Goal: Communication & Community: Answer question/provide support

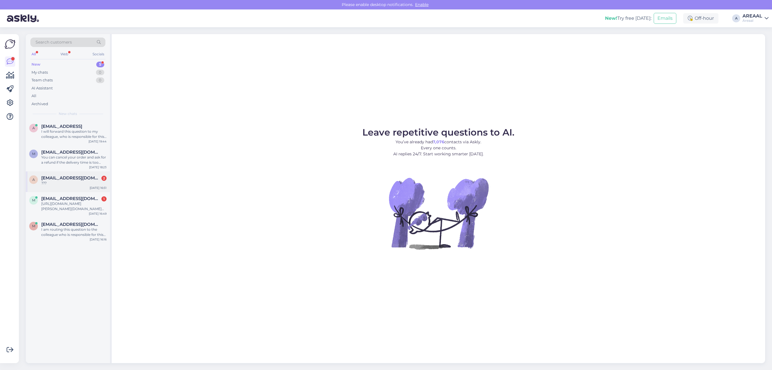
click at [86, 183] on div "???" at bounding box center [73, 183] width 65 height 5
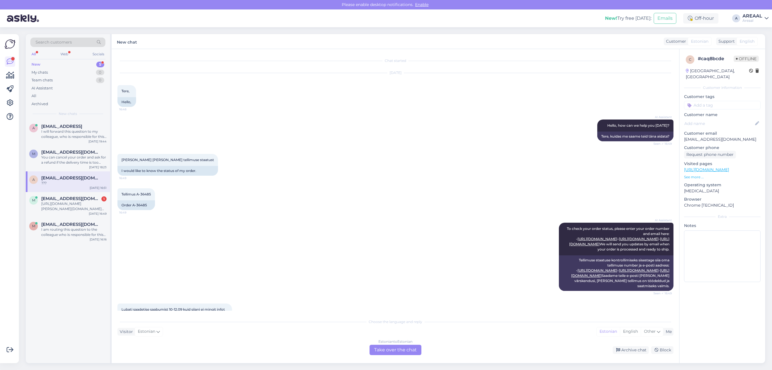
scroll to position [86, 0]
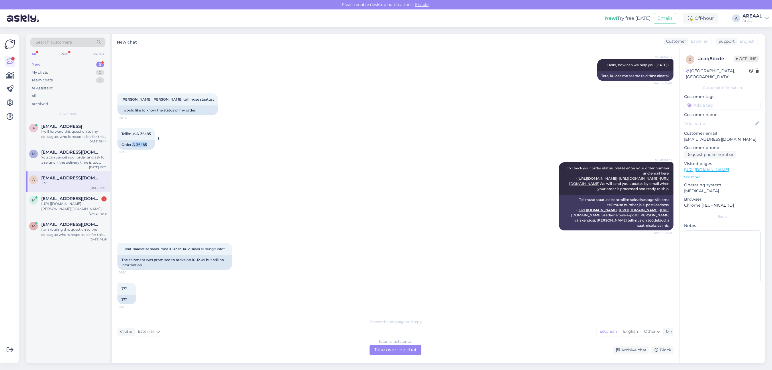
drag, startPoint x: 152, startPoint y: 120, endPoint x: 132, endPoint y: 121, distance: 20.1
click at [132, 140] on div "Order A-36485" at bounding box center [137, 145] width 38 height 10
click at [69, 133] on div "I will forward this question to my colleague, who is responsible for this. The …" at bounding box center [73, 134] width 65 height 10
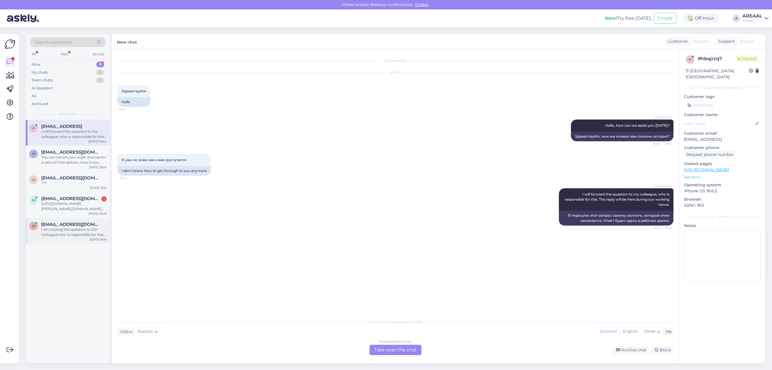
click at [70, 220] on div "m mukhson92@gmail.com I am routing this question to the colleague who is respon…" at bounding box center [68, 231] width 84 height 26
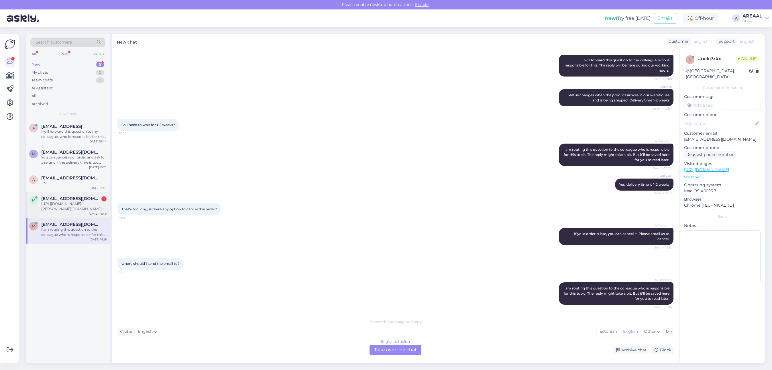
click at [74, 210] on div "https://areaal.ee/digitaalne-klaver-casio-privia-88-klahvi-pedaalid-must/?utm_s…" at bounding box center [73, 206] width 65 height 10
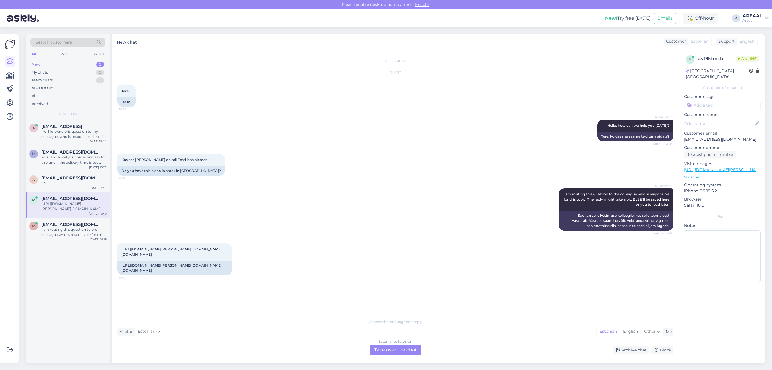
scroll to position [0, 0]
click at [198, 249] on link "https://areaal.ee/digitaalne-klaver-casio-privia-88-klahvi-pedaalid-must/?utm_s…" at bounding box center [172, 251] width 100 height 9
click at [85, 180] on span "[EMAIL_ADDRESS][DOMAIN_NAME]" at bounding box center [71, 177] width 60 height 5
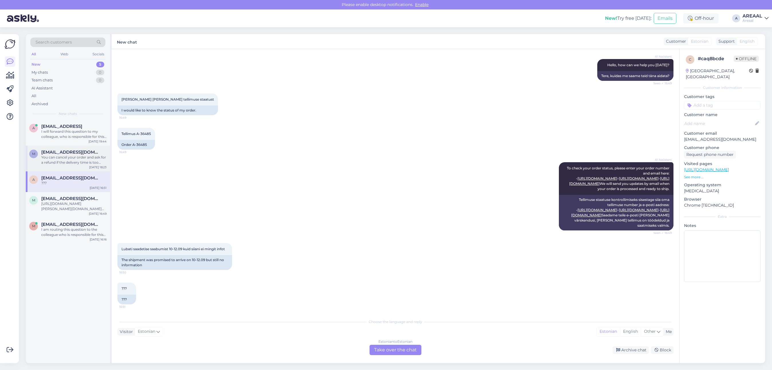
click at [76, 160] on div "You can cancel your order and ask for a refund if the delivery time is too long…" at bounding box center [73, 160] width 65 height 10
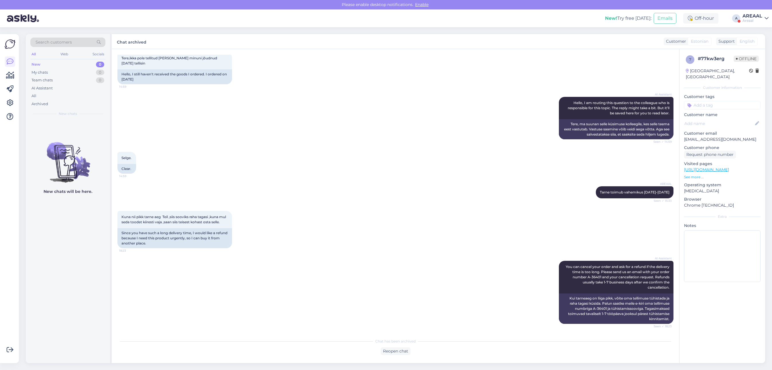
scroll to position [1119, 0]
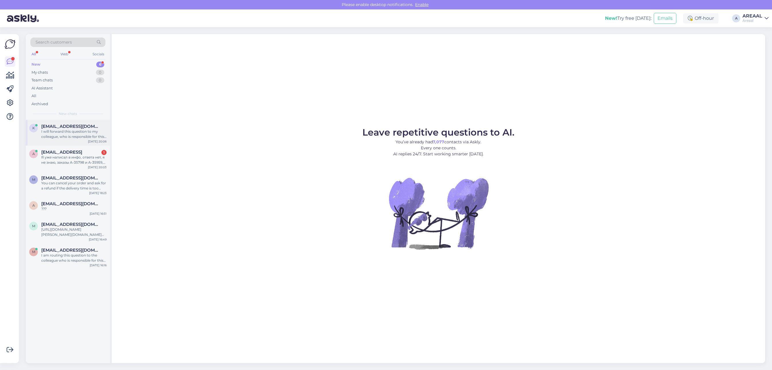
click at [107, 126] on div "k krustiina.vilu@mail.ee I will forward this question to my colleague, who is r…" at bounding box center [68, 133] width 84 height 26
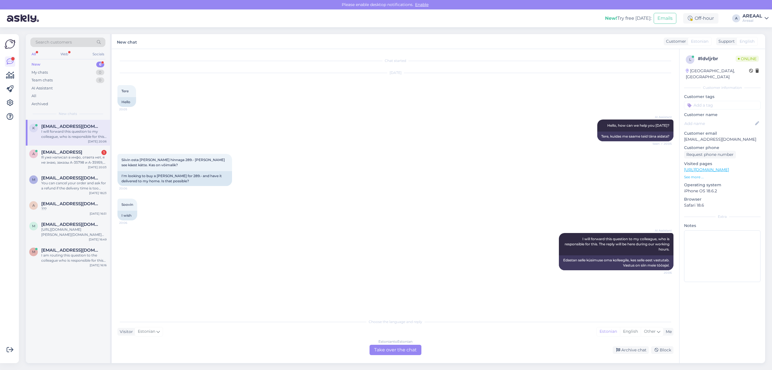
click at [385, 341] on div "Estonian to Estonian" at bounding box center [396, 341] width 34 height 5
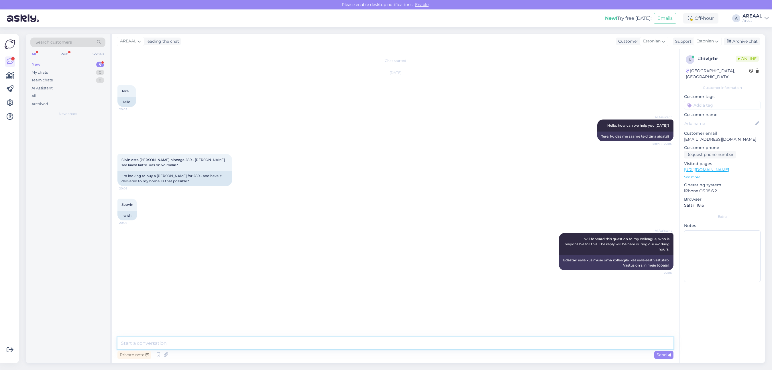
click at [387, 346] on textarea at bounding box center [396, 343] width 556 height 12
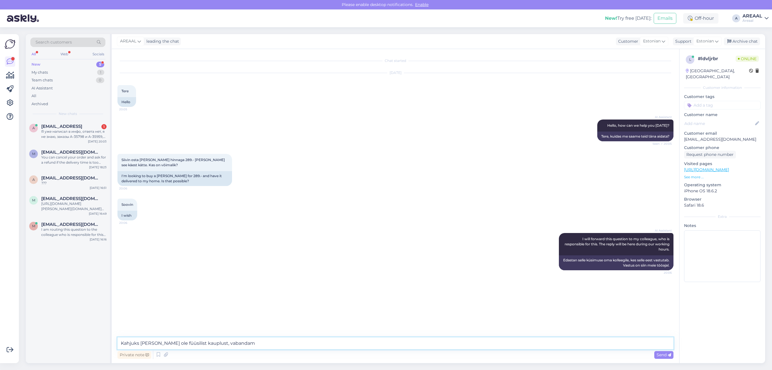
type textarea "Kahjuks meil ei ole füüsilist kauplust, vabandame"
click at [747, 38] on div "Archive chat" at bounding box center [742, 42] width 36 height 8
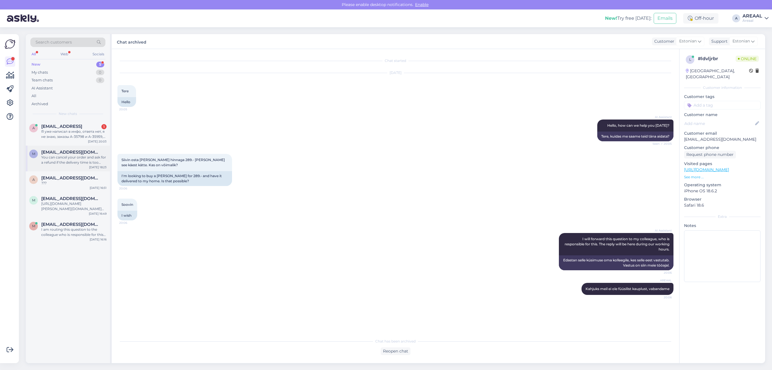
click at [83, 155] on div "You can cancel your order and ask for a refund if the delivery time is too long…" at bounding box center [73, 160] width 65 height 10
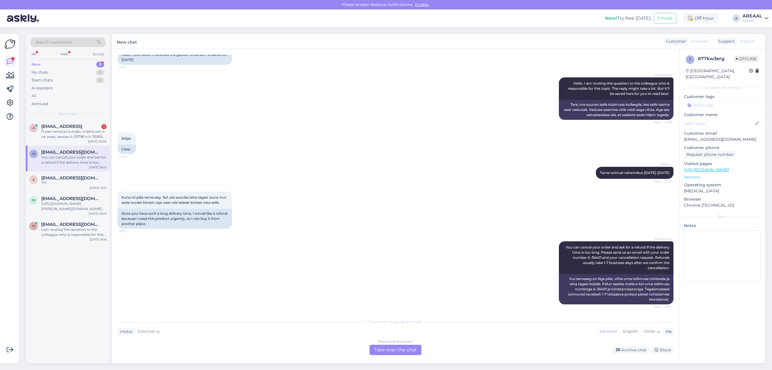
click at [623, 345] on div "Estonian to Estonian Take over the chat Archive chat Block" at bounding box center [396, 350] width 556 height 10
click at [626, 351] on div "Archive chat" at bounding box center [631, 350] width 36 height 8
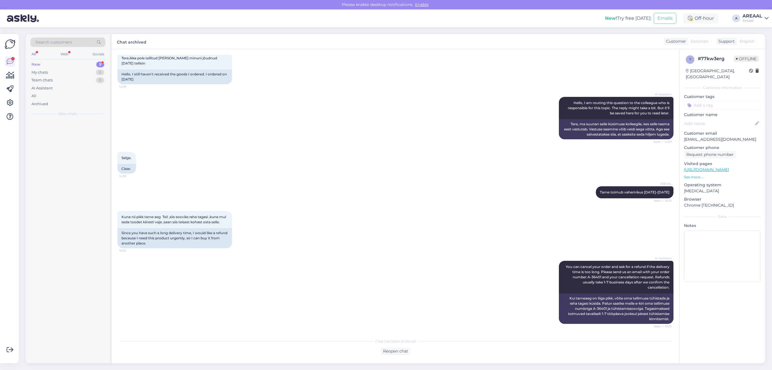
scroll to position [1119, 0]
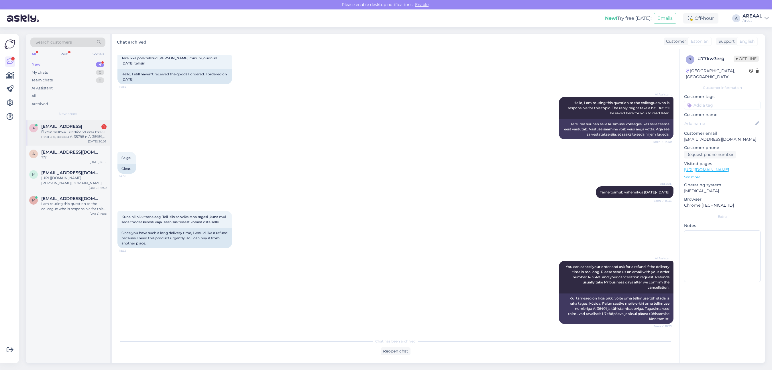
click at [79, 124] on span "[EMAIL_ADDRESS]" at bounding box center [61, 126] width 41 height 5
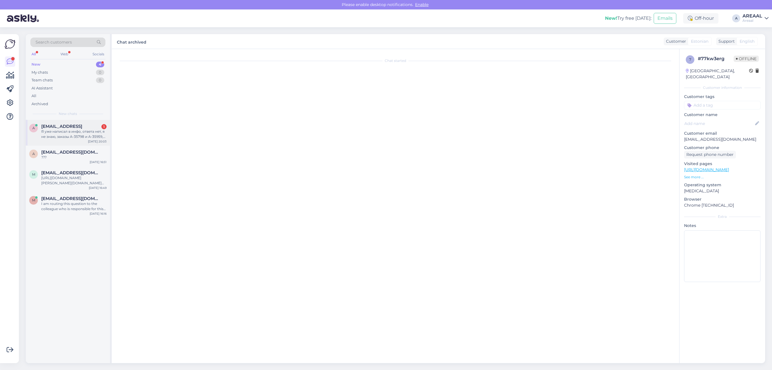
scroll to position [0, 0]
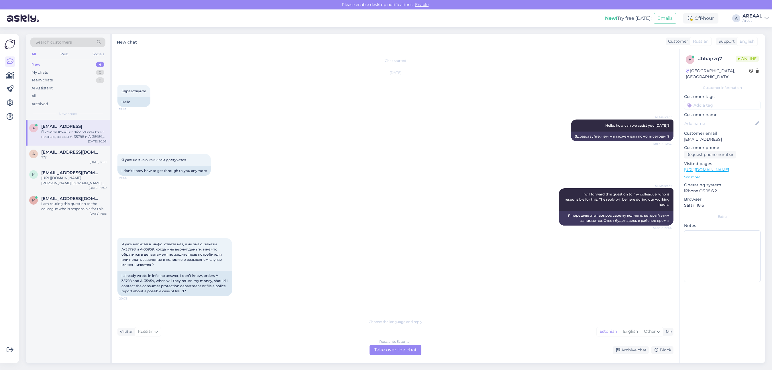
click at [404, 349] on div "Russian to Estonian Take over the chat" at bounding box center [396, 350] width 52 height 10
click at [401, 344] on div "Russian to Estonian" at bounding box center [395, 341] width 32 height 5
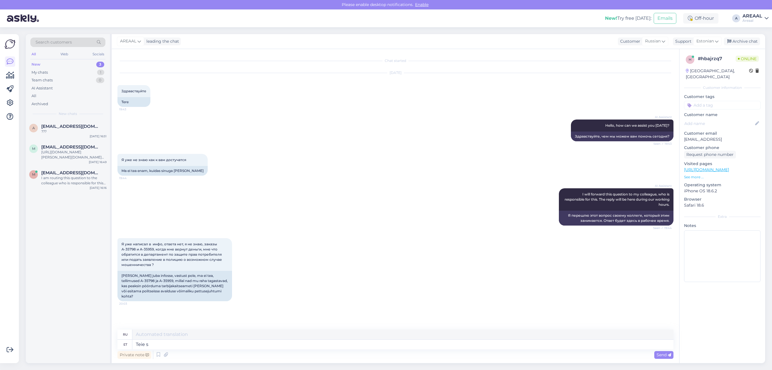
type textarea "Teie sa"
type textarea "Твой"
type textarea "Teie saadetud e"
type textarea "Отправлено вами"
type textarea "Teie saadetud e-mailile vastat"
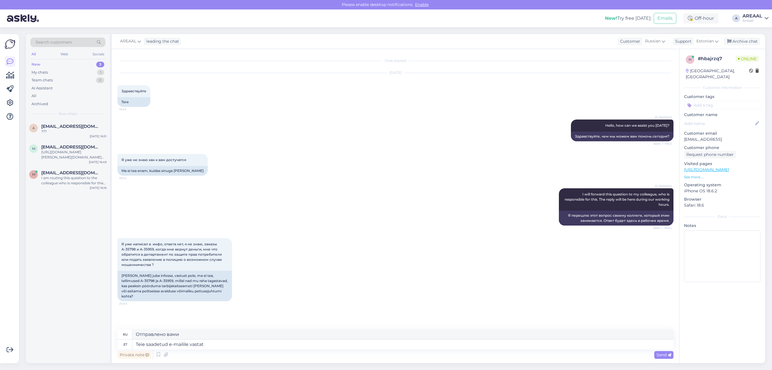
type textarea "На письмо, которое вы отправили"
type textarea "Teie saadetud e-mailile vastatakse"
type textarea "На ваше письмо будет дан ответ."
type textarea "Teie saadetud e-mailile vastatakse 2 tö"
type textarea "На ваше письмо будет дан ответ в течение 2"
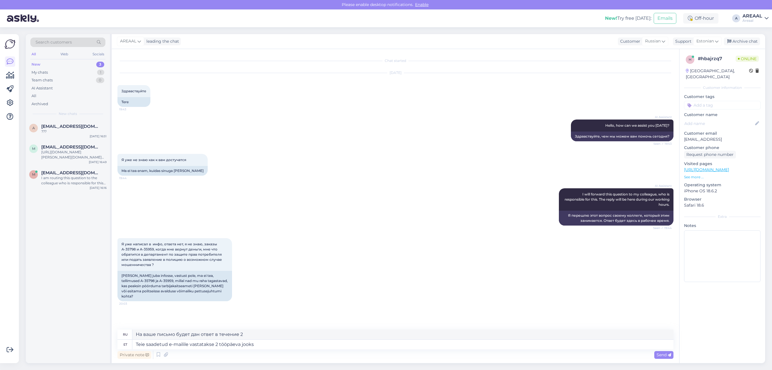
type textarea "Teie saadetud e-mailile vastatakse 2 tööpäeva jooksu"
type textarea "На ваше письмо будет дан ответ в течение 2 рабочих дней."
type textarea "Teie saadetud e-mailile vastatakse 2 tööpäeva jooksul"
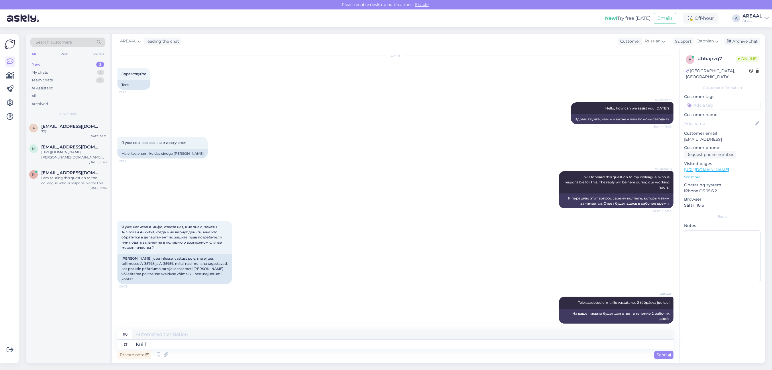
type textarea "Kui Te"
type textarea "Если"
type textarea "Kui Teie kir"
type textarea "Если ты"
type textarea "Kui Teie kirjale ie"
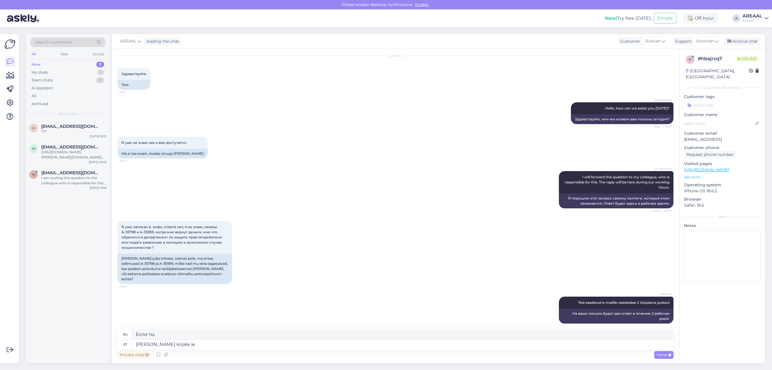
type textarea "Если ваше письмо"
type textarea "Kui Teie kirjale ei jõut"
type textarea "Если ваше письмо не"
type textarea "Kui Teie kirjale ei jõutud tänas"
type textarea "Если ваше письмо не было получено"
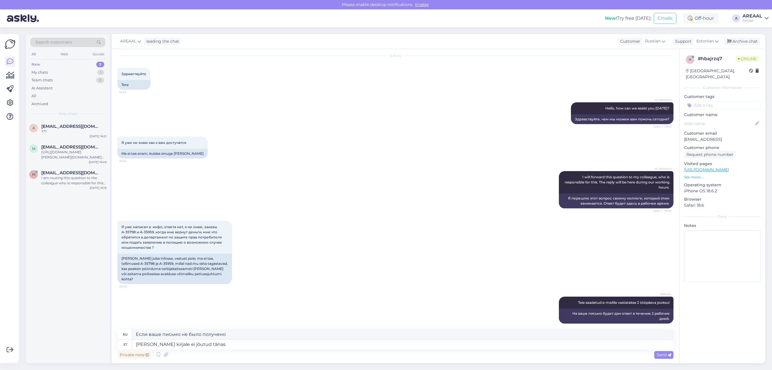
type textarea "Kui Teie kirjale ei jõutud tänas"
type textarea "Если Ваше письмо не дошло до Вас, спасибо."
type textarea "Kui Teie kirjale ei jõutud täna vasta"
type textarea "Если ваше письмо не пришло сегодня"
type textarea "Kui Teie kirjale ei jõutud täna vastata, siis"
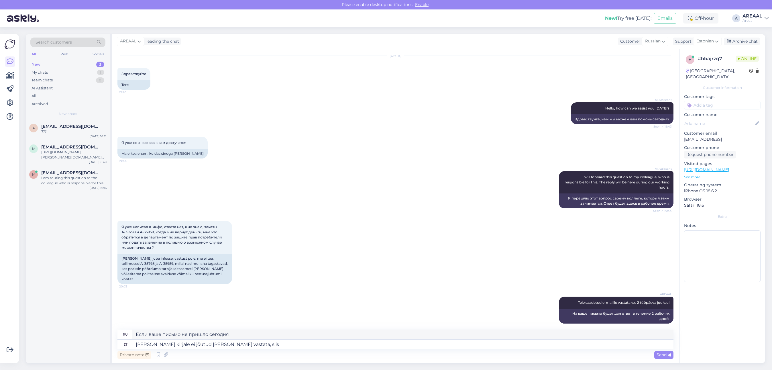
type textarea "Если на Ваше письмо сегодня не ответили,"
type textarea "Kui Teie kirjale ei jõutud täna vastata, siis vas"
type textarea "Если на Ваше письмо сегодня не ответили, то"
type textarea "Kui Teie kirjale ei jõutud täna vastata, siis vastatakse"
type textarea "Если на ваше письмо сегодня не ответили, на него ответят"
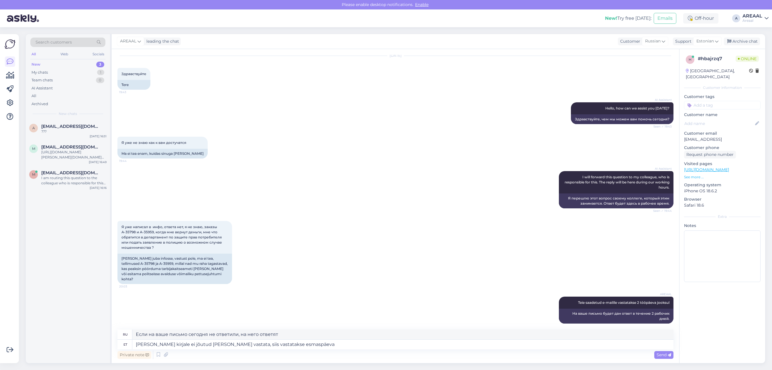
type textarea "Kui Teie kirjale ei jõutud täna vastata, siis vastatakse esmaspäeval"
type textarea "Если на Ваше письмо не ответили сегодня, на него ответят в понедельник."
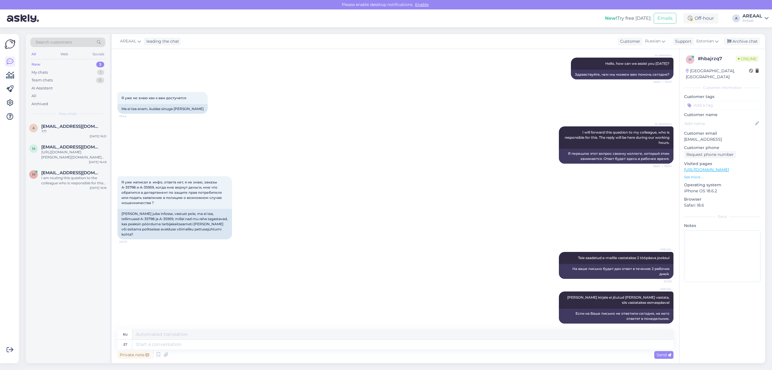
click at [447, 212] on div "Я уже написал в инфо, ответа нет, я не знаю, заказы А-35798 и А-35959, когда мн…" at bounding box center [396, 208] width 556 height 76
click at [61, 140] on div "a a.paarson@gmail.com ??? Sep 12 16:51 m mets.merot@gmail.com https://areaal.ee…" at bounding box center [68, 156] width 84 height 72
click at [61, 130] on div "???" at bounding box center [73, 131] width 65 height 5
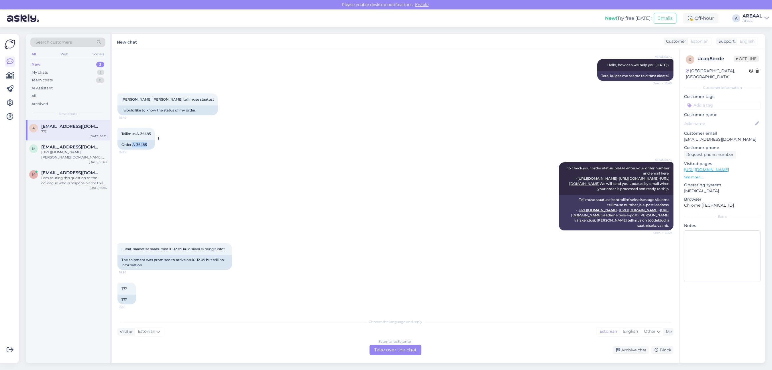
drag, startPoint x: 146, startPoint y: 122, endPoint x: 132, endPoint y: 123, distance: 13.8
click at [132, 128] on div "Tellimus A-36485 16:49 Order A-36485" at bounding box center [137, 139] width 38 height 22
click at [87, 148] on span "[EMAIL_ADDRESS][DOMAIN_NAME]" at bounding box center [71, 146] width 60 height 5
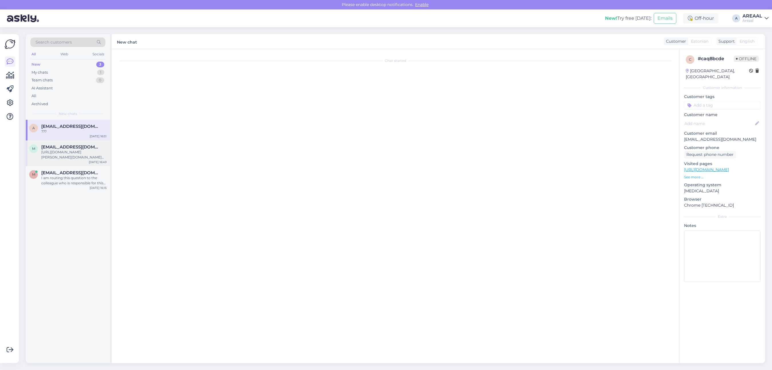
scroll to position [0, 0]
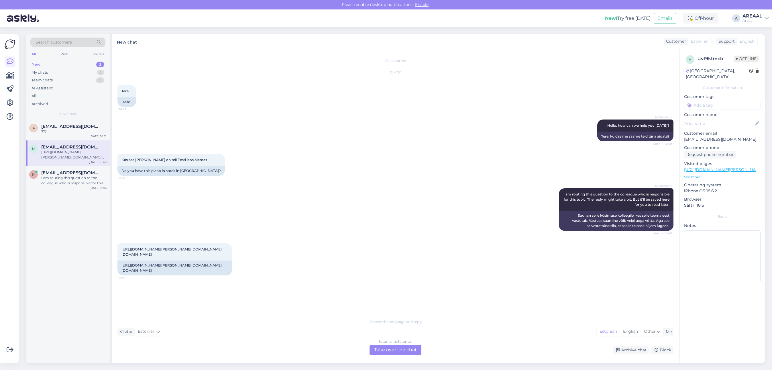
click at [196, 140] on div "AI Assistant Hello, how can we help you today? Seen ✓ 16:49 Tere, kuidas me saa…" at bounding box center [396, 130] width 556 height 34
click at [184, 247] on link "https://areaal.ee/digitaalne-klaver-casio-privia-88-klahvi-pedaalid-must/?utm_s…" at bounding box center [172, 251] width 100 height 9
drag, startPoint x: 410, startPoint y: 356, endPoint x: 412, endPoint y: 350, distance: 6.2
click at [410, 355] on div "Chat started Sep 12 2025 Tere 16:48 Hello AI Assistant Hello, how can we help y…" at bounding box center [396, 206] width 568 height 314
click at [412, 349] on div "Estonian to Estonian Take over the chat" at bounding box center [396, 350] width 52 height 10
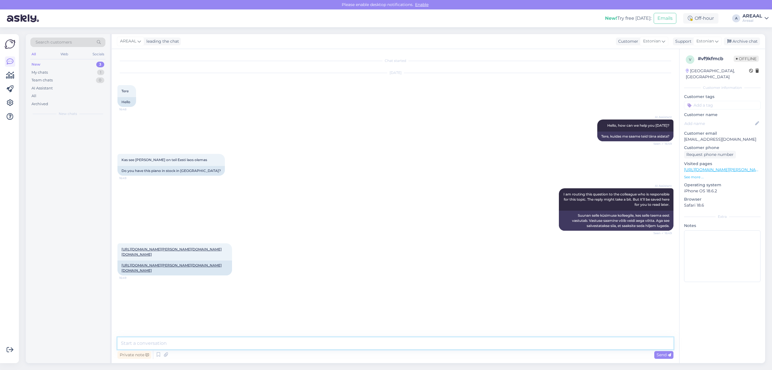
click at [412, 345] on textarea at bounding box center [396, 343] width 556 height 12
type textarea "Jah, toode on laos olemas"
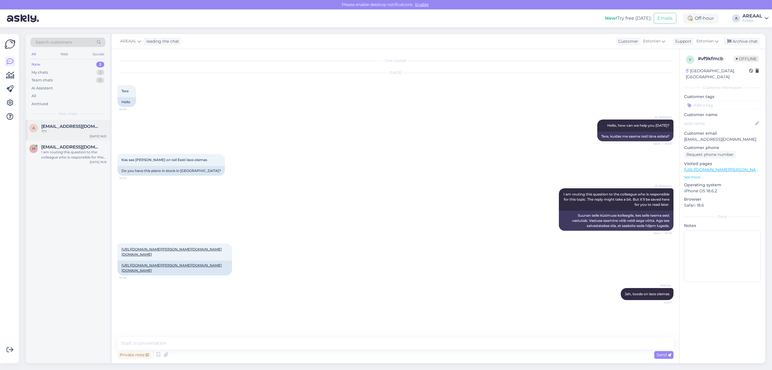
click at [60, 137] on div "a a.paarson@gmail.com ??? Sep 12 16:51" at bounding box center [68, 130] width 84 height 21
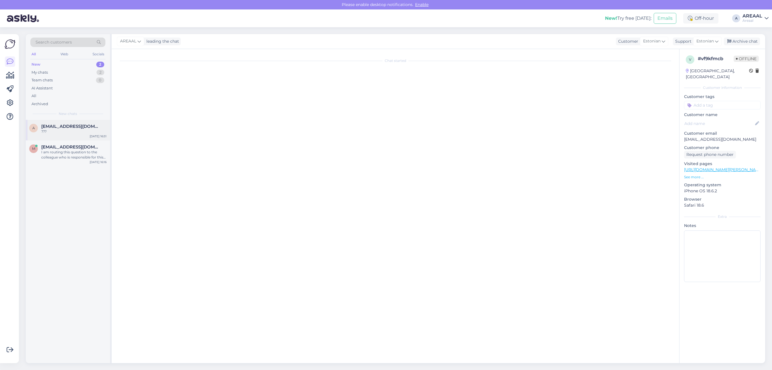
scroll to position [86, 0]
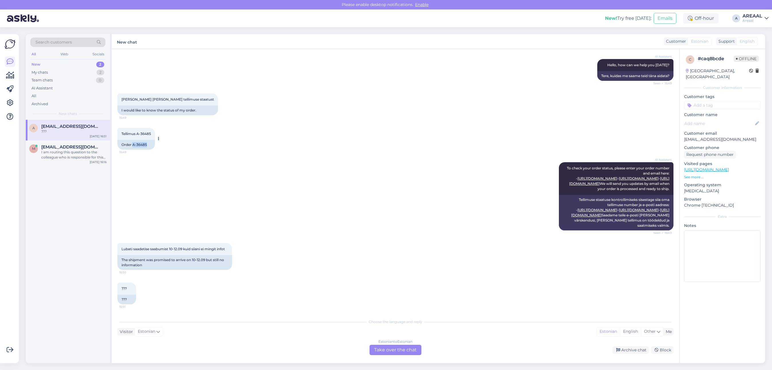
drag, startPoint x: 146, startPoint y: 120, endPoint x: 132, endPoint y: 120, distance: 13.8
click at [132, 140] on div "Order A-36485" at bounding box center [137, 145] width 38 height 10
copy div "A-36485"
click at [77, 155] on div "I am routing this question to the colleague who is responsible for this topic. …" at bounding box center [73, 155] width 65 height 10
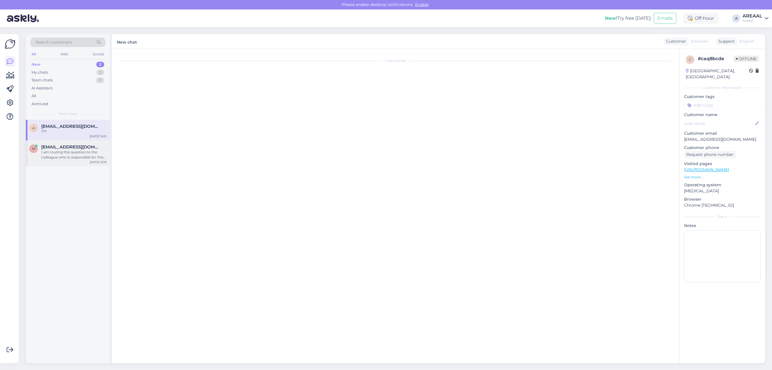
scroll to position [215, 0]
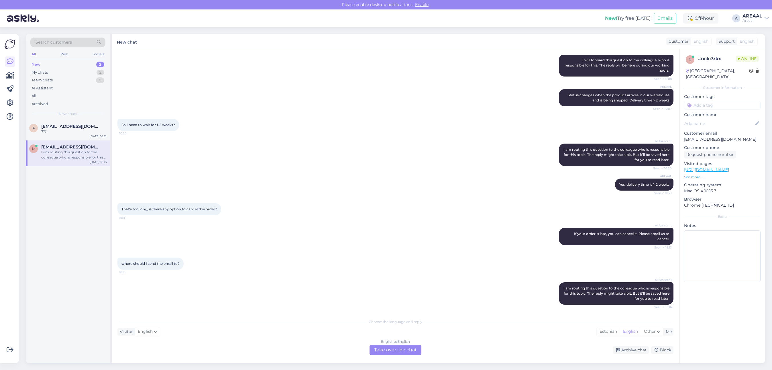
click at [406, 350] on div "English to English Take over the chat" at bounding box center [396, 350] width 52 height 10
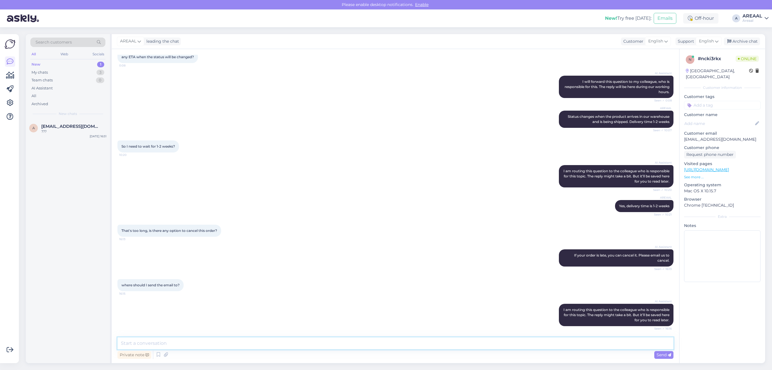
click at [402, 347] on textarea at bounding box center [396, 343] width 556 height 12
type textarea "Our e-mail address is [EMAIL_ADDRESS][DOMAIN_NAME]"
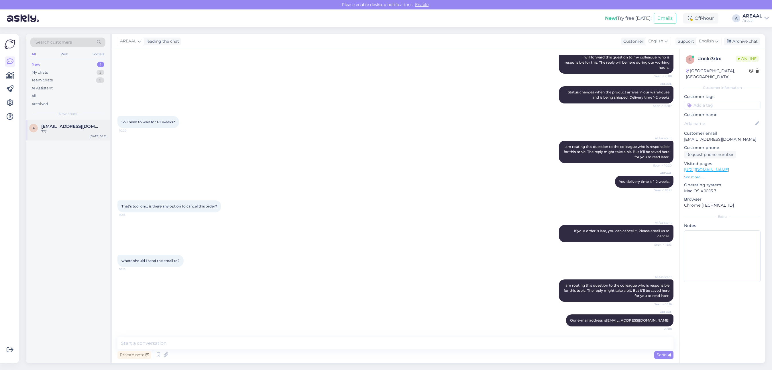
click at [60, 128] on span "[EMAIL_ADDRESS][DOMAIN_NAME]" at bounding box center [71, 126] width 60 height 5
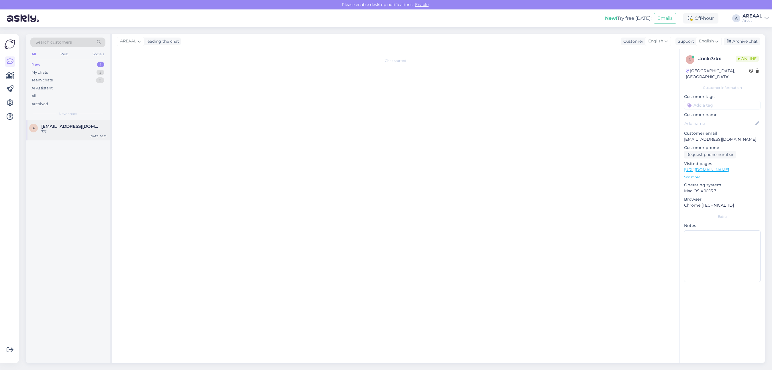
scroll to position [86, 0]
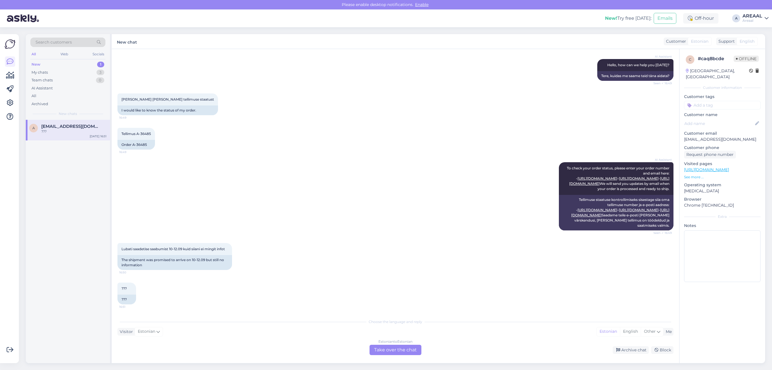
click at [398, 350] on div "Estonian to Estonian Take over the chat" at bounding box center [396, 350] width 52 height 10
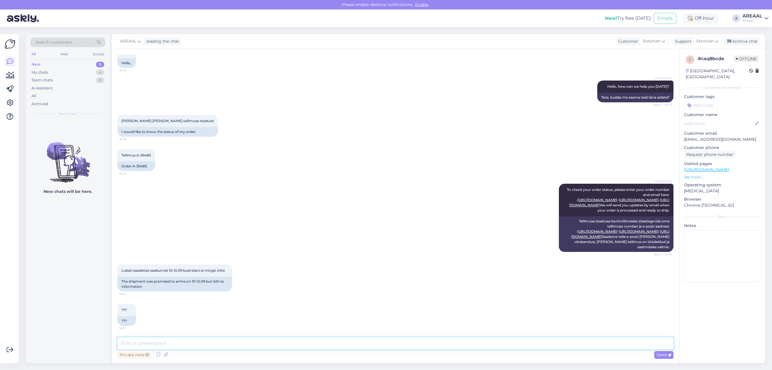
click at [515, 342] on textarea at bounding box center [396, 343] width 556 height 12
paste textarea "Kahjuks peame teada andma, et hetkel [DOMAIN_NAME] SM0125 jõudmine meie lattu o…"
type textarea "Kahjuks peame teada andma, et hetkel [DOMAIN_NAME] SM0125 jõudmine meie lattu o…"
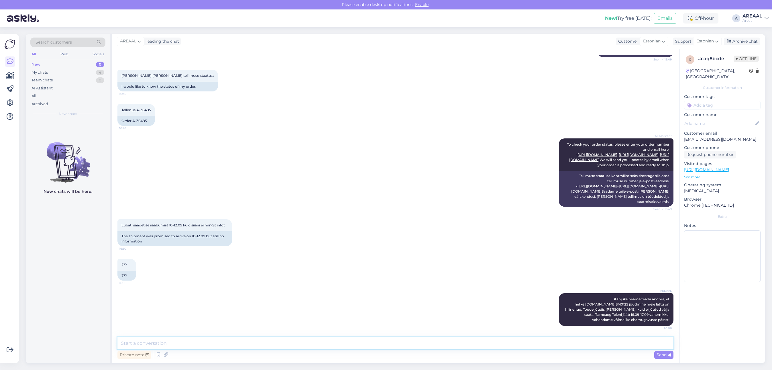
scroll to position [0, 0]
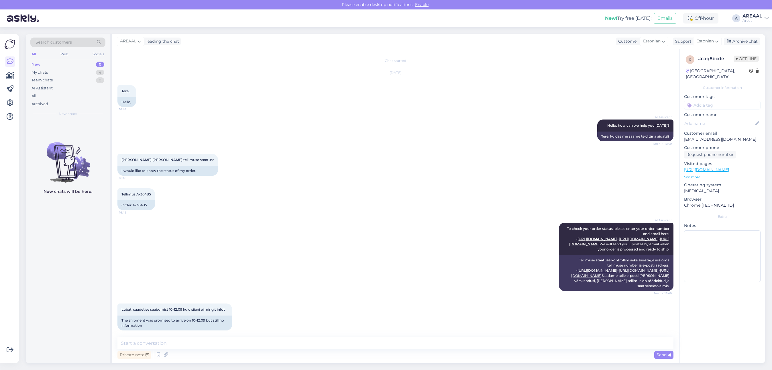
drag, startPoint x: 740, startPoint y: 40, endPoint x: 728, endPoint y: 33, distance: 14.0
click at [741, 40] on div "Archive chat" at bounding box center [742, 42] width 36 height 8
click at [571, 83] on div "Sep 12 2025 Tere, 16:48 Hello," at bounding box center [396, 90] width 556 height 46
click at [85, 72] on div "My chats 3" at bounding box center [67, 72] width 75 height 8
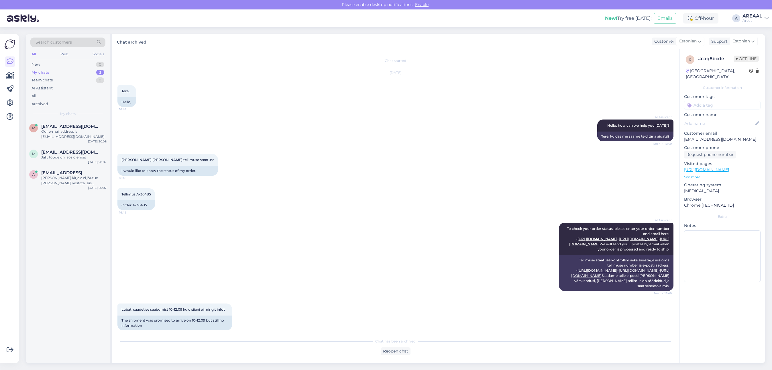
click at [85, 121] on div "m mukhson92@gmail.com Our e-mail address is info@areaal.ee Sep 12 20:08" at bounding box center [68, 133] width 84 height 26
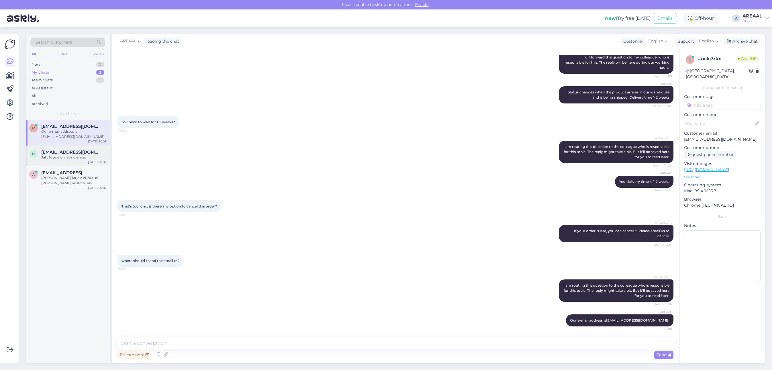
click at [90, 160] on div "[DATE] 20:07" at bounding box center [97, 162] width 19 height 4
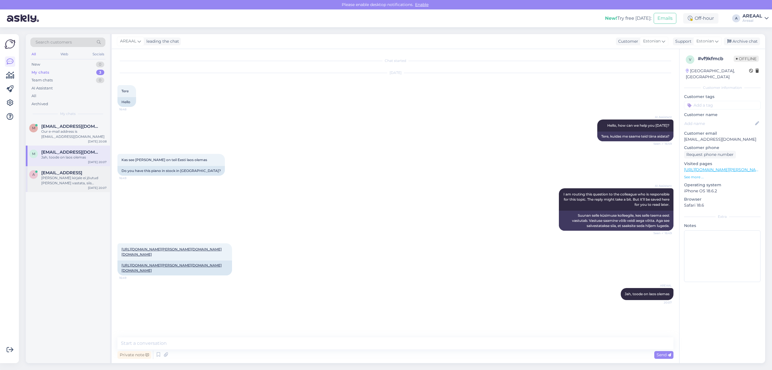
click at [91, 186] on div "[DATE] 20:07" at bounding box center [97, 188] width 19 height 4
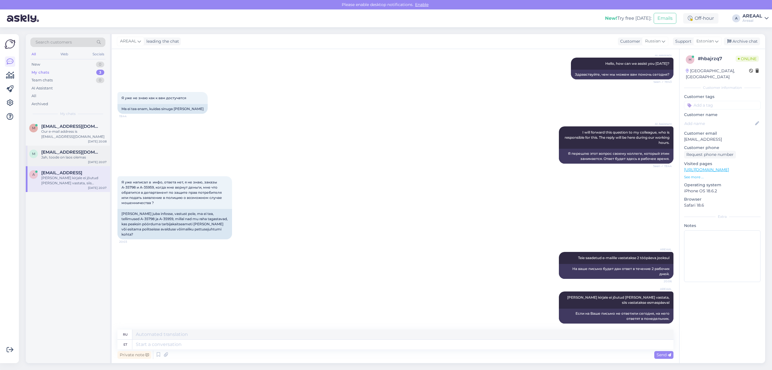
click at [87, 155] on div "Jah, toode on laos olemas" at bounding box center [73, 157] width 65 height 5
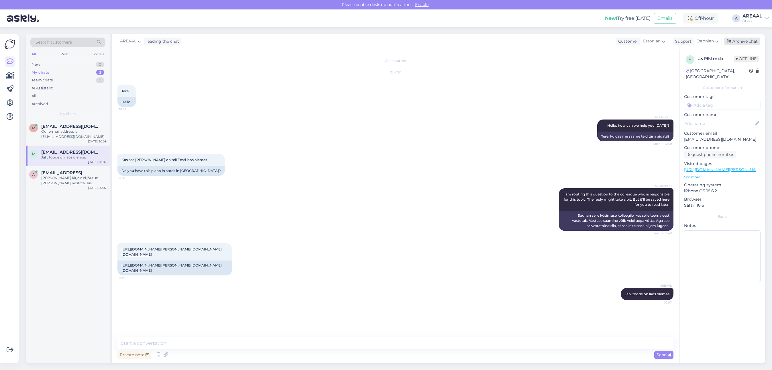
click at [760, 40] on div "Archive chat" at bounding box center [742, 42] width 36 height 8
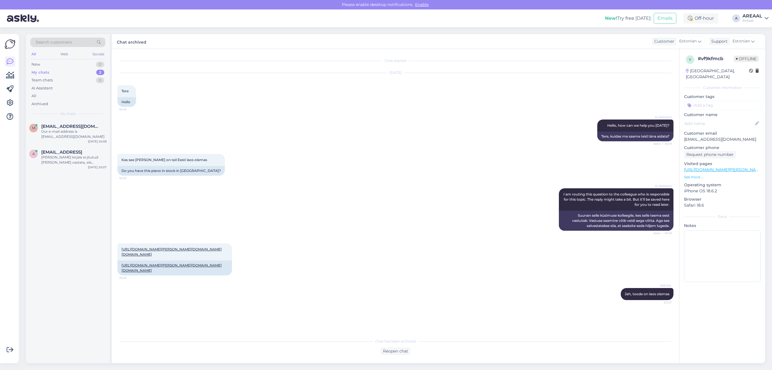
click at [45, 168] on div "m mukhson92@gmail.com Our e-mail address is info@areaal.ee Sep 12 20:08 a a.kar…" at bounding box center [68, 241] width 84 height 243
click at [48, 158] on div "[PERSON_NAME] kirjale ei jõutud [PERSON_NAME] vastata, siis vastatakse esmaspäe…" at bounding box center [73, 160] width 65 height 10
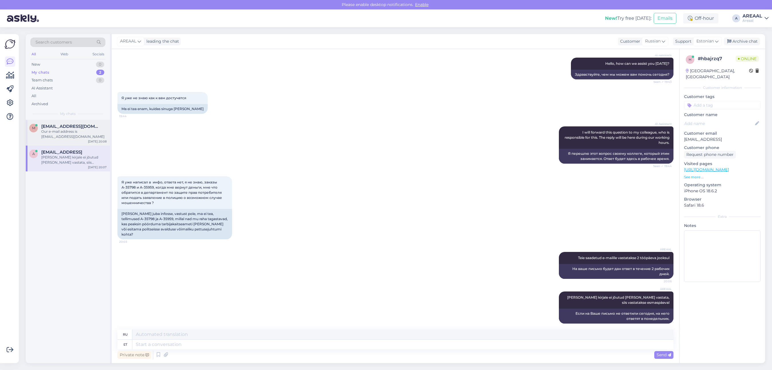
click at [82, 136] on div "m mukhson92@gmail.com Our e-mail address is info@areaal.ee Sep 12 20:08" at bounding box center [68, 133] width 84 height 26
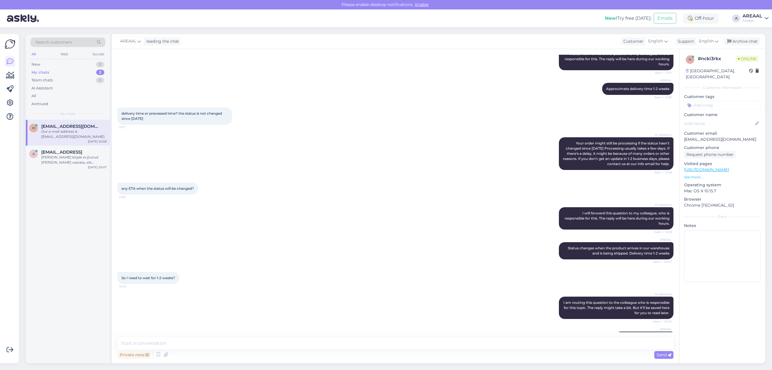
scroll to position [218, 0]
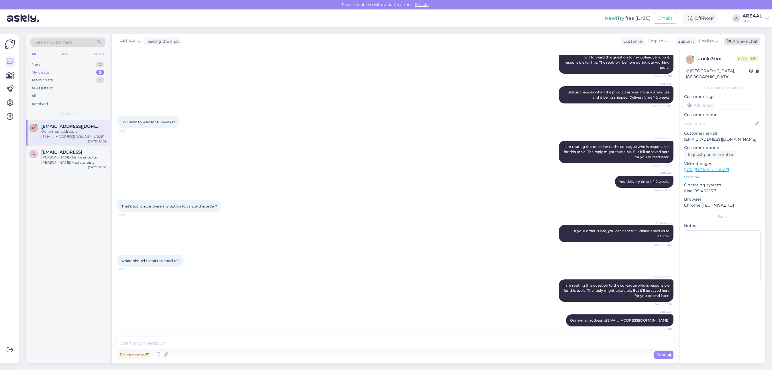
click at [749, 40] on div "Archive chat" at bounding box center [742, 42] width 36 height 8
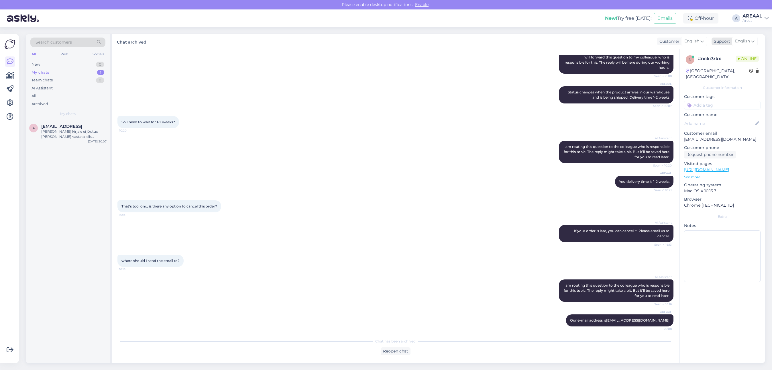
click at [751, 43] on icon at bounding box center [752, 41] width 3 height 6
click at [60, 135] on div "[PERSON_NAME] kirjale ei jõutud [PERSON_NAME] vastata, siis vastatakse esmaspäe…" at bounding box center [73, 134] width 65 height 10
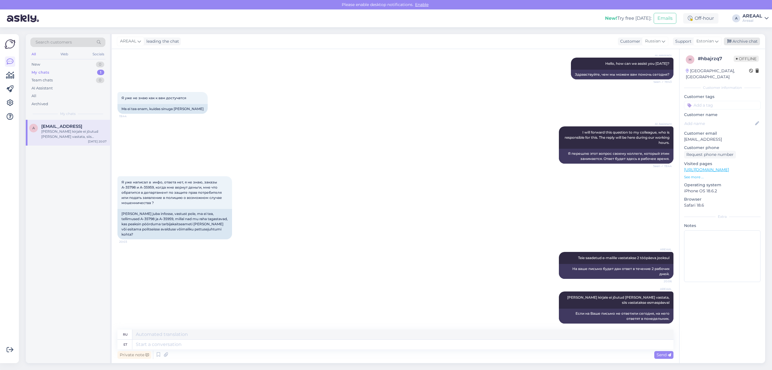
click at [725, 42] on div "Archive chat" at bounding box center [742, 42] width 36 height 8
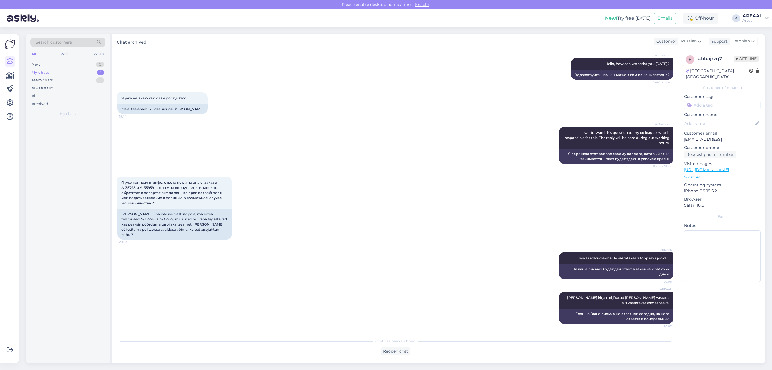
scroll to position [56, 0]
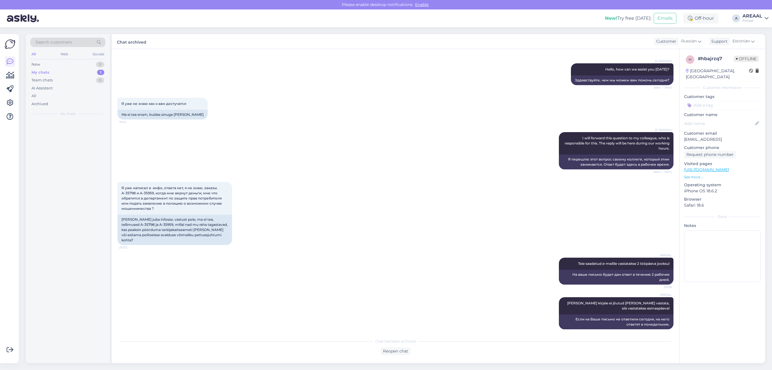
click at [746, 25] on div "New! Try free today: Emails Off-hour A AREAAL Areaal" at bounding box center [386, 18] width 772 height 18
click at [755, 18] on div "AREAAL Areaal" at bounding box center [753, 18] width 20 height 9
click at [759, 38] on div "Areaal Opened" at bounding box center [734, 32] width 70 height 12
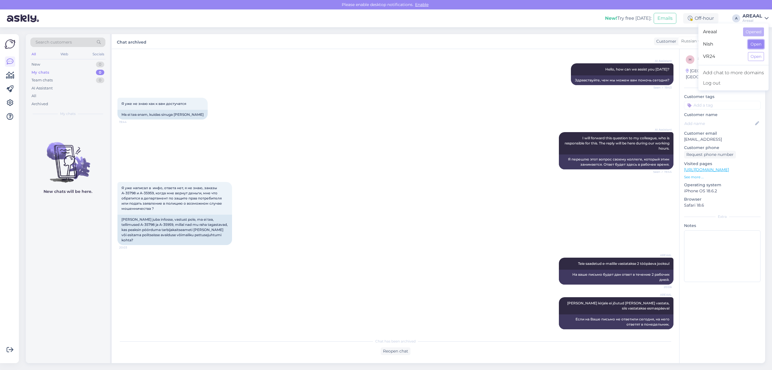
click at [762, 41] on button "Open" at bounding box center [756, 44] width 16 height 9
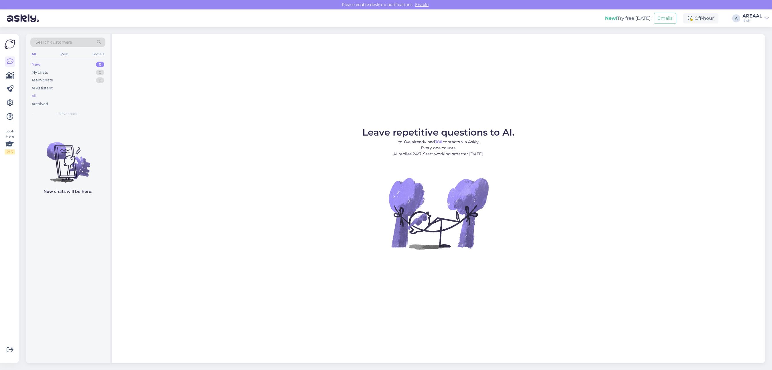
click at [77, 93] on div "All" at bounding box center [67, 96] width 75 height 8
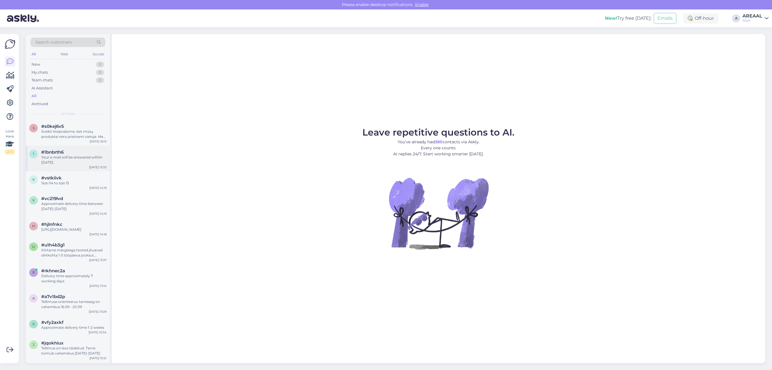
click at [73, 146] on div "1 #1bnbrth6 Your e-mail will be answered within today. Sep 12 15:33" at bounding box center [68, 159] width 84 height 26
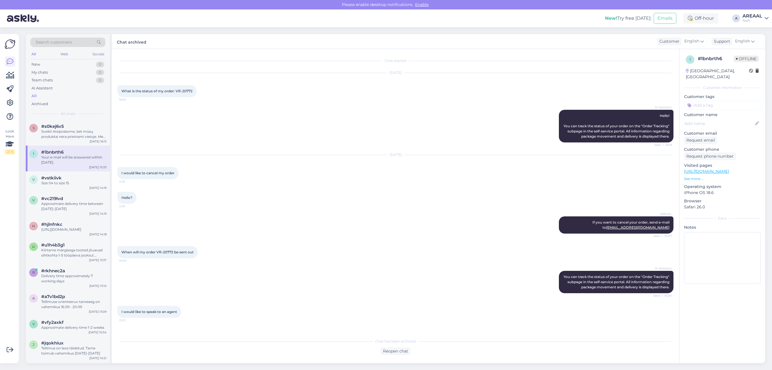
scroll to position [48, 0]
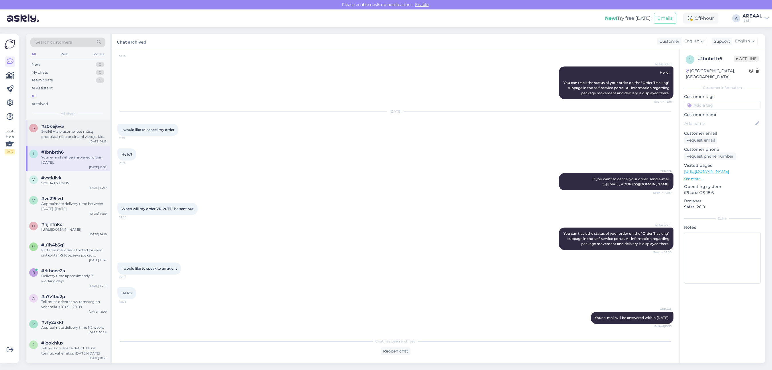
click at [72, 136] on div "Sveiki! Atsiprašome, bet mūsų produktai nėra prieinami vietoje. Mes veikiame ti…" at bounding box center [73, 134] width 65 height 10
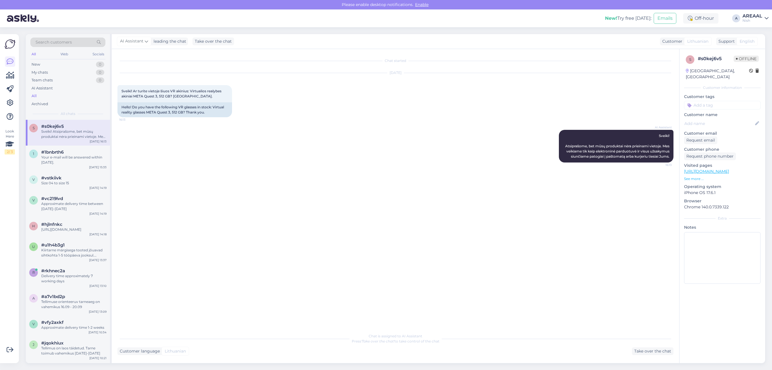
drag, startPoint x: 555, startPoint y: 143, endPoint x: 676, endPoint y: 157, distance: 121.8
click at [676, 157] on div "Chat started Sep 12 2025 Sveiki! Ar turite vietoje šiuos VR akinius: Virtualios…" at bounding box center [398, 190] width 561 height 270
click at [269, 185] on div "Chat started Sep 12 2025 Sveiki! Ar turite vietoje šiuos VR akinius: Virtualios…" at bounding box center [398, 190] width 561 height 270
click at [641, 348] on div "Take over the chat" at bounding box center [653, 351] width 42 height 8
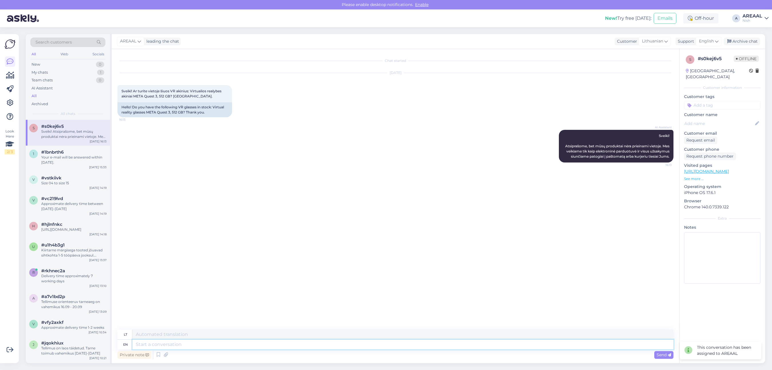
click at [613, 344] on textarea at bounding box center [402, 345] width 541 height 10
type textarea "Approximate de"
type textarea "Apytikslis"
type textarea "Approximate deliver ytim"
type textarea "Apytikslis pristatymo laikas"
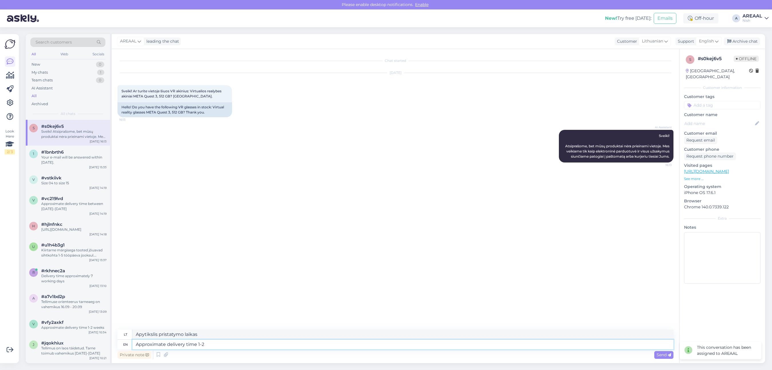
type textarea "Approximate delivery time 1-2"
type textarea "Apytikslis pristatymo laikas 1–2"
type textarea "Approximate delivery time 1-2 weeks"
type textarea "Apytikslis pristatymo laikas 1-2 savaitės"
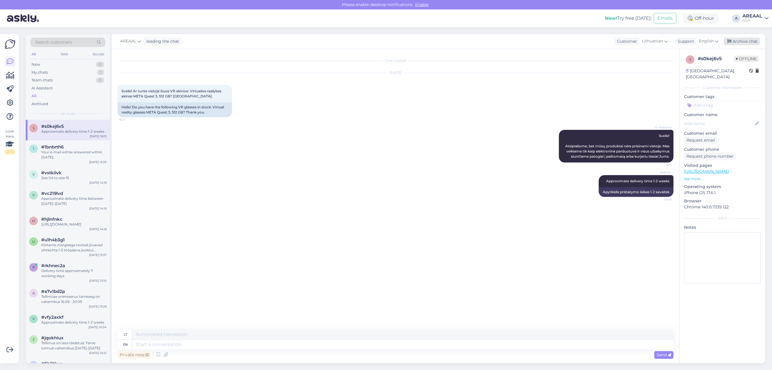
click at [753, 40] on div "Archive chat" at bounding box center [742, 42] width 36 height 8
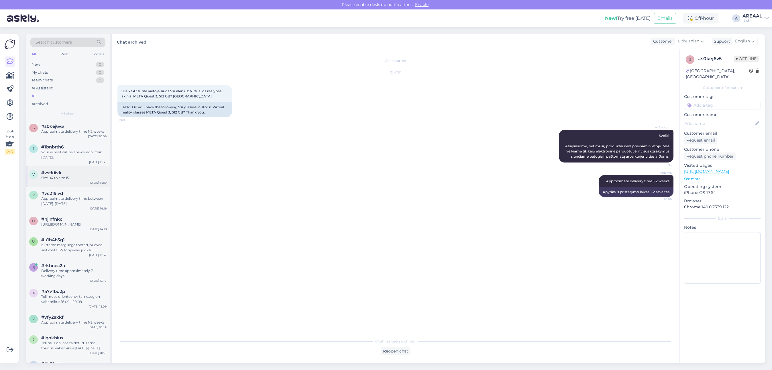
click at [69, 172] on div "#vstkiivk" at bounding box center [73, 172] width 65 height 5
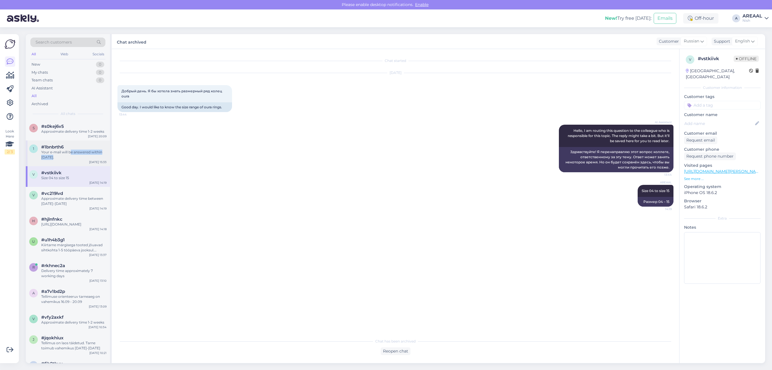
click at [70, 154] on div "Your e-mail will be answered within today." at bounding box center [73, 155] width 65 height 10
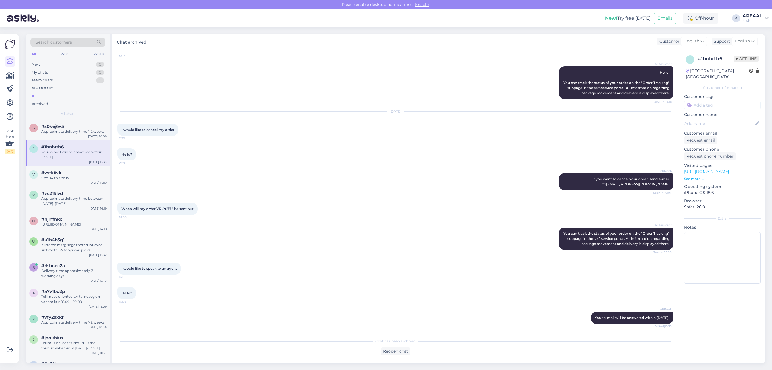
click at [211, 164] on div "Hello? 2:29" at bounding box center [396, 154] width 556 height 25
click at [178, 197] on div "When will my order VR-20772 be sent out 15:00" at bounding box center [396, 209] width 556 height 25
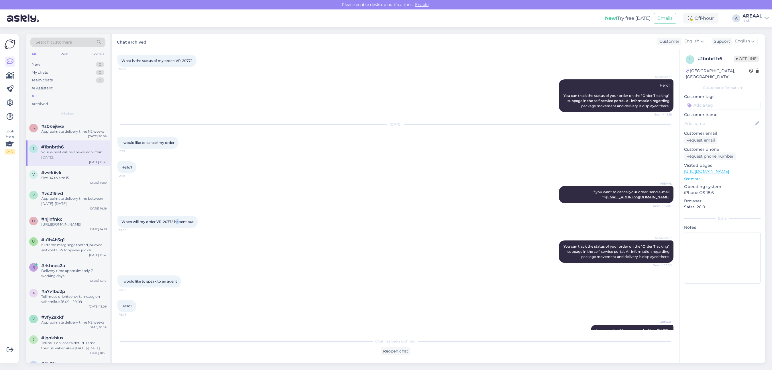
scroll to position [0, 0]
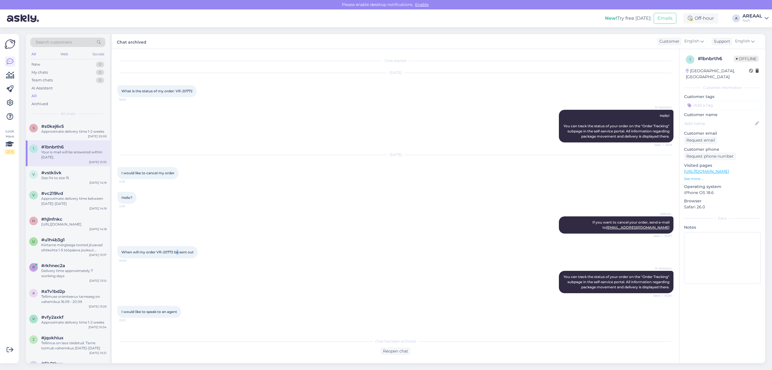
click at [744, 15] on div "AREAAL" at bounding box center [753, 16] width 20 height 5
click at [753, 29] on button "Open" at bounding box center [756, 32] width 16 height 9
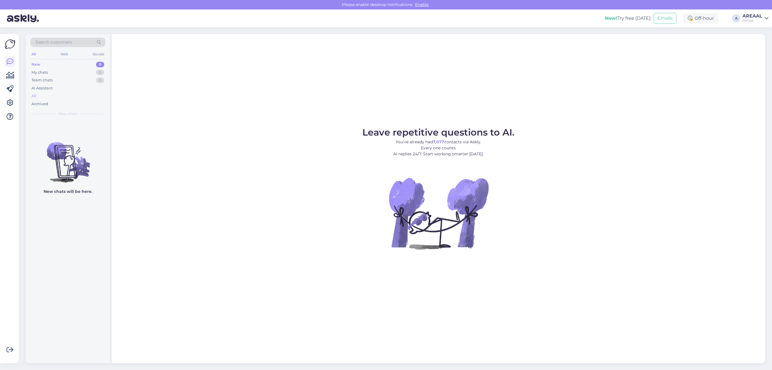
click at [85, 97] on div "All" at bounding box center [67, 96] width 75 height 8
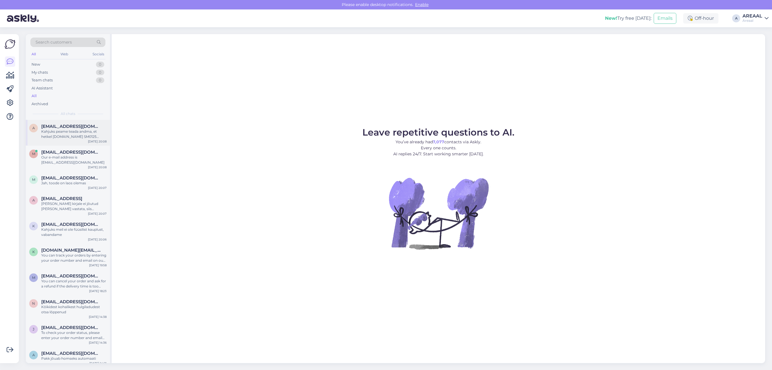
click at [83, 134] on div "Kahjuks peame teada andma, et hetkel [DOMAIN_NAME] SM0125 jõudmine meie lattu o…" at bounding box center [73, 134] width 65 height 10
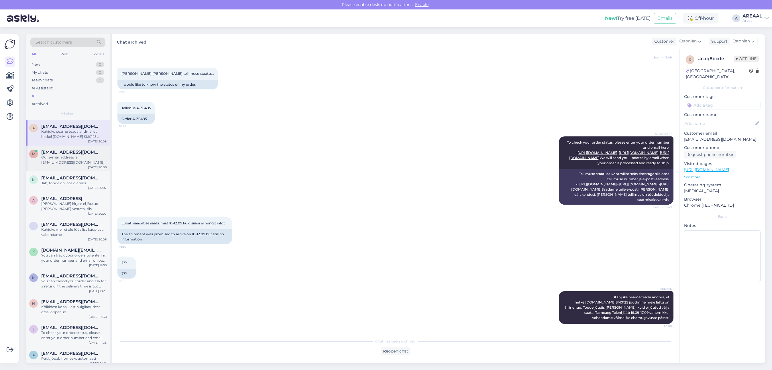
click at [83, 158] on div "Our e-mail address is info@areaal.ee" at bounding box center [73, 160] width 65 height 10
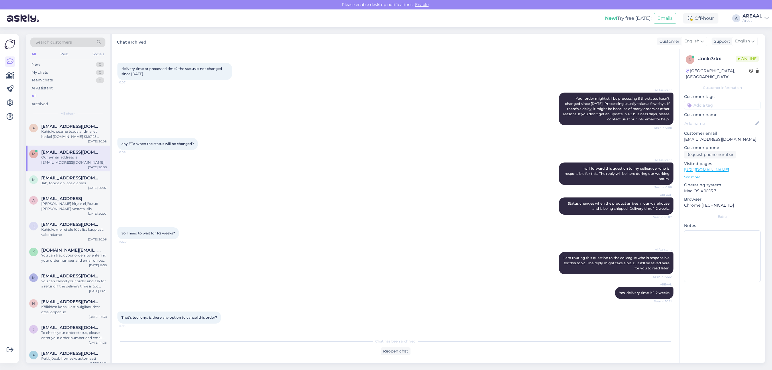
scroll to position [220, 0]
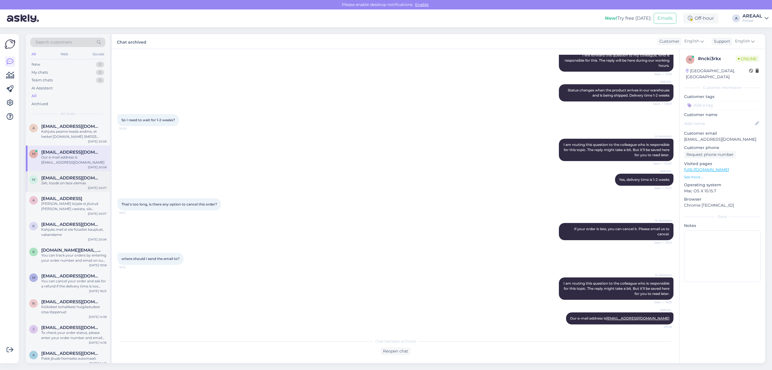
click at [82, 181] on div "Jah, toode on laos olemas" at bounding box center [73, 183] width 65 height 5
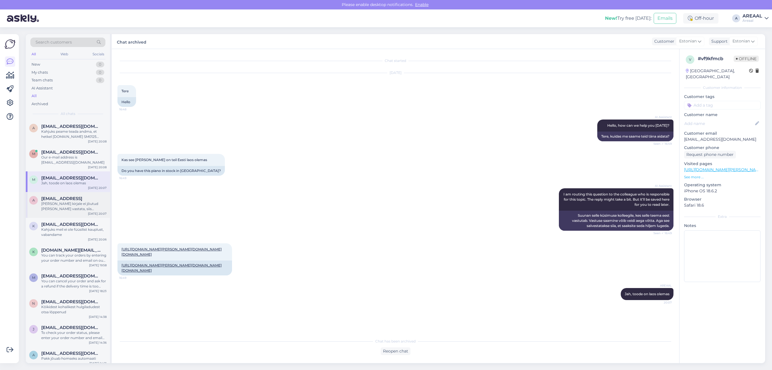
click at [82, 196] on span "[EMAIL_ADDRESS]" at bounding box center [61, 198] width 41 height 5
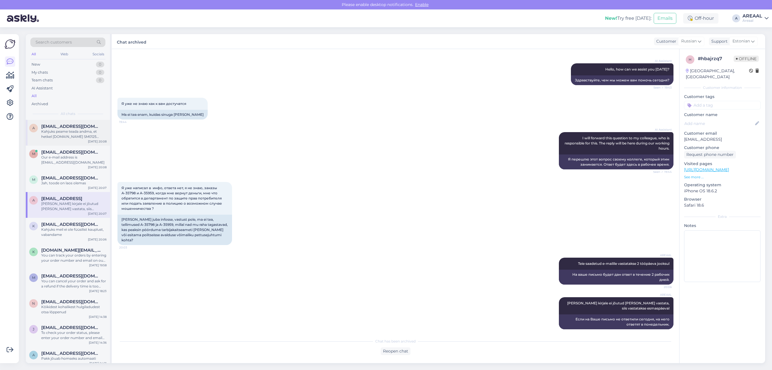
click at [77, 136] on div "Kahjuks peame teada andma, et hetkel [DOMAIN_NAME] SM0125 jõudmine meie lattu o…" at bounding box center [73, 134] width 65 height 10
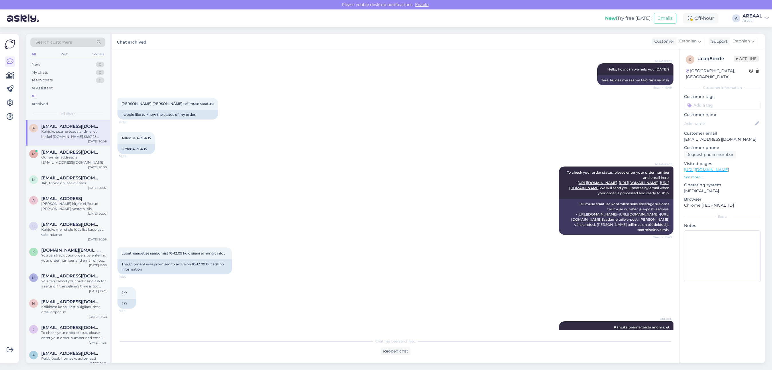
scroll to position [107, 0]
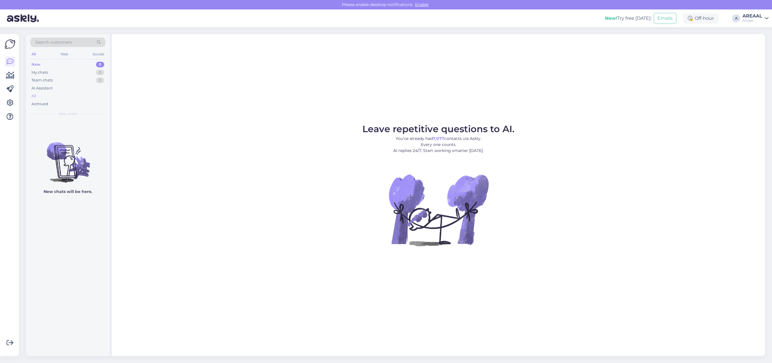
click at [85, 95] on div "All" at bounding box center [67, 96] width 75 height 8
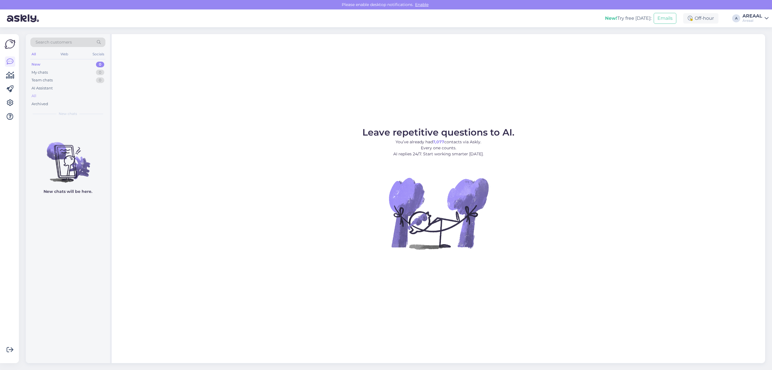
click at [70, 97] on div "All" at bounding box center [67, 96] width 75 height 8
click at [50, 95] on div "All" at bounding box center [67, 96] width 75 height 8
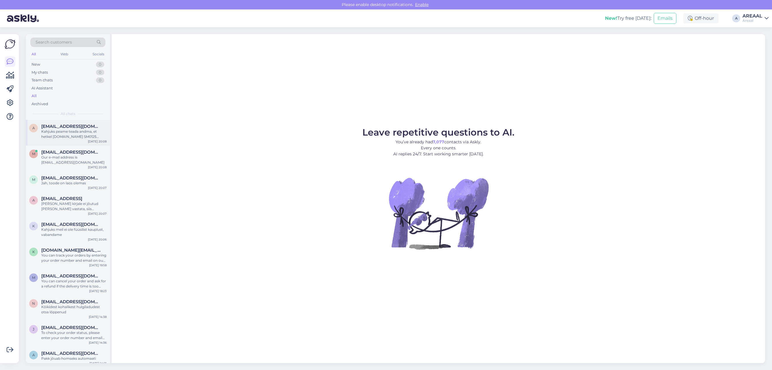
click at [72, 133] on div "Kahjuks peame teada andma, et hetkel [DOMAIN_NAME] SM0125 jõudmine meie lattu o…" at bounding box center [73, 134] width 65 height 10
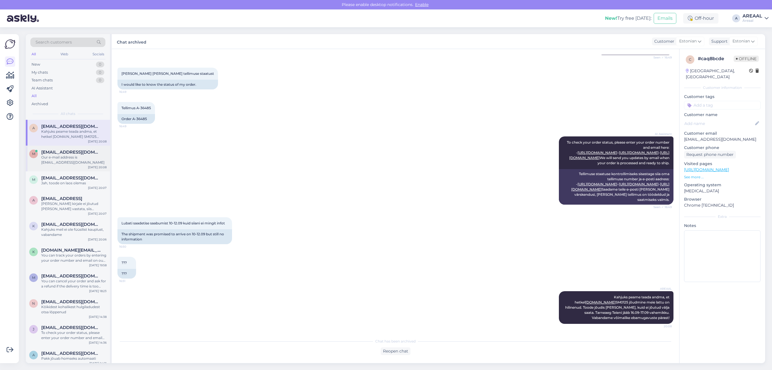
click at [71, 162] on div "m [EMAIL_ADDRESS][DOMAIN_NAME] Our e-mail address is [EMAIL_ADDRESS][DOMAIN_NAM…" at bounding box center [68, 159] width 84 height 26
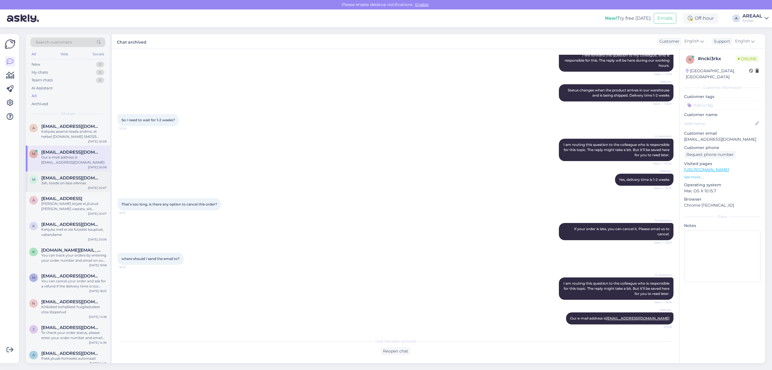
click at [75, 181] on div "m mets.merot@gmail.com Jah, toode on laos olemas Sep 12 20:07" at bounding box center [68, 181] width 84 height 21
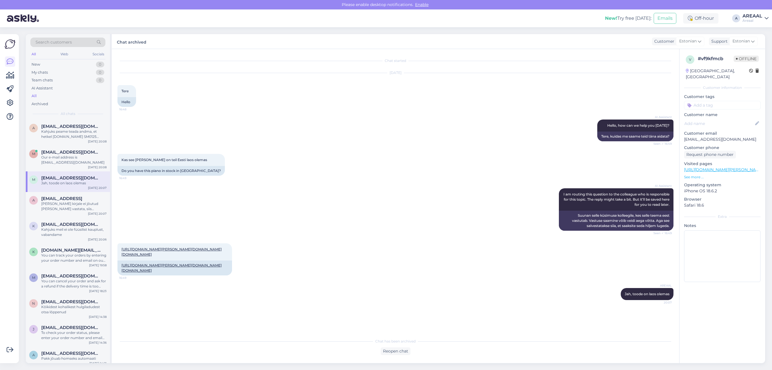
scroll to position [0, 0]
click at [71, 201] on div "Kui Teie kirjale ei jõutud täna vastata, siis vastatakse esmaspäeval" at bounding box center [73, 206] width 65 height 10
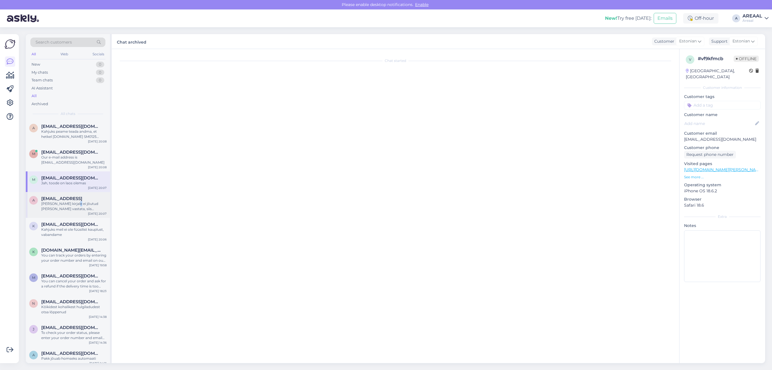
scroll to position [56, 0]
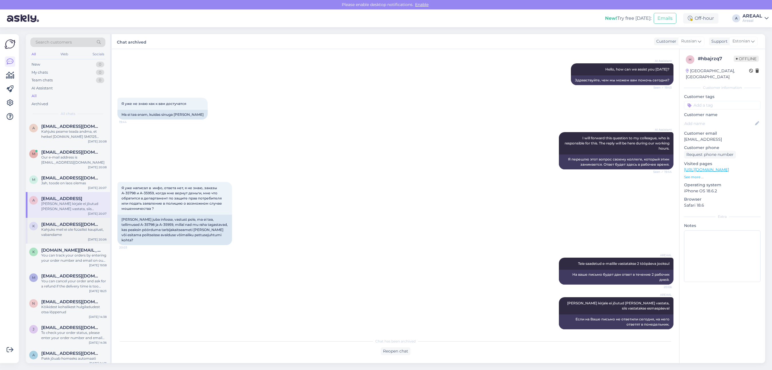
click at [69, 227] on div "Kahjuks meil ei ole füüsilist kauplust, vabandame" at bounding box center [73, 232] width 65 height 10
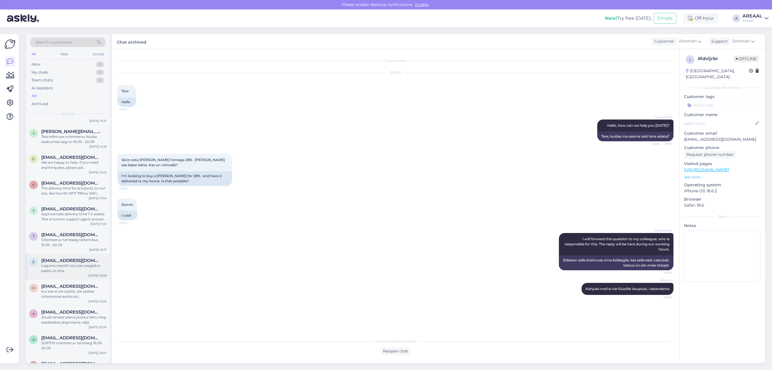
scroll to position [107, 0]
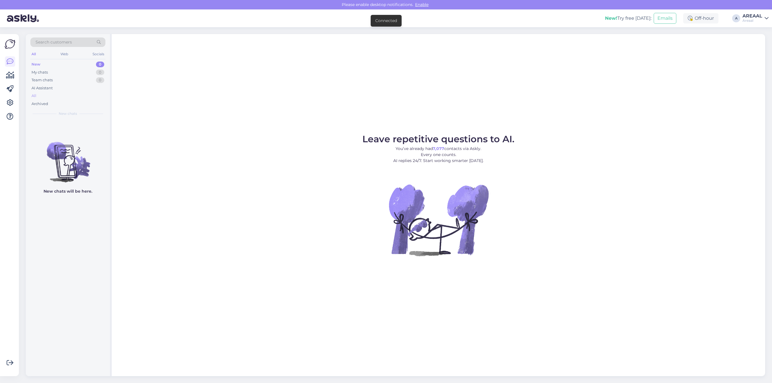
click at [88, 96] on div "All" at bounding box center [67, 96] width 75 height 8
